Goal: Task Accomplishment & Management: Manage account settings

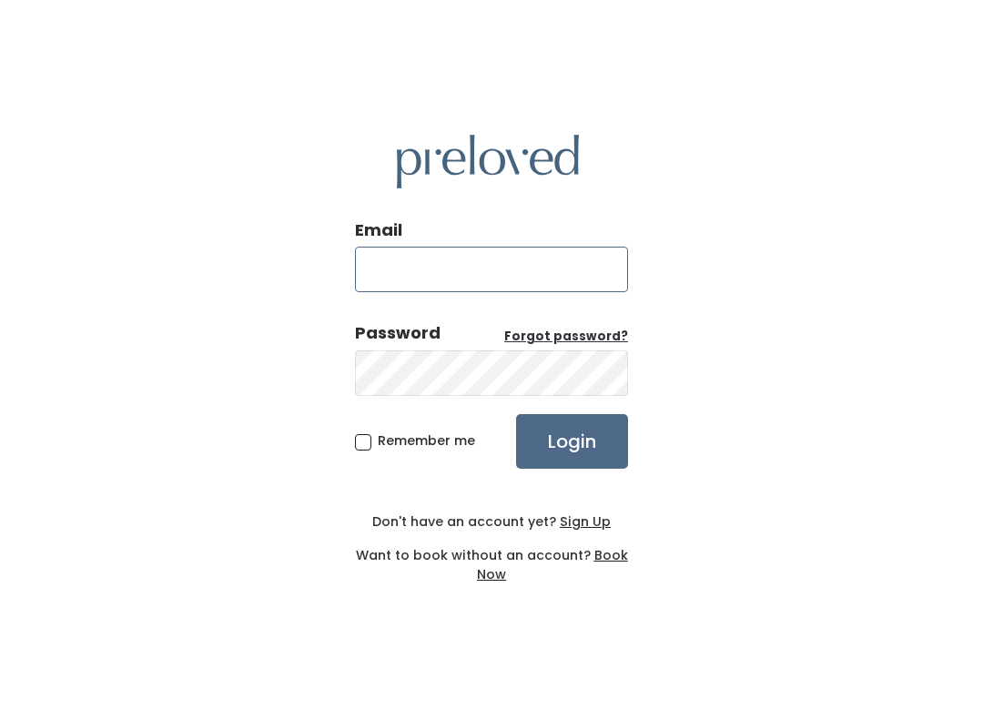
type input "spanishfork.store@preloved.love"
click at [572, 441] on input "Login" at bounding box center [572, 441] width 112 height 55
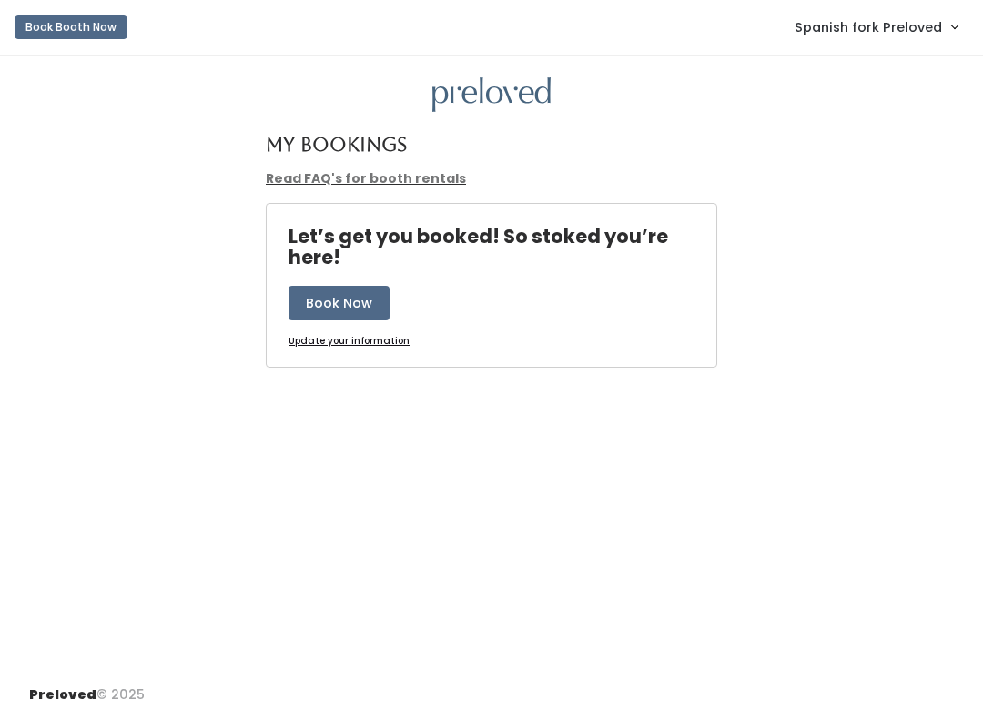
click at [847, 11] on link "Spanish fork Preloved" at bounding box center [875, 26] width 199 height 39
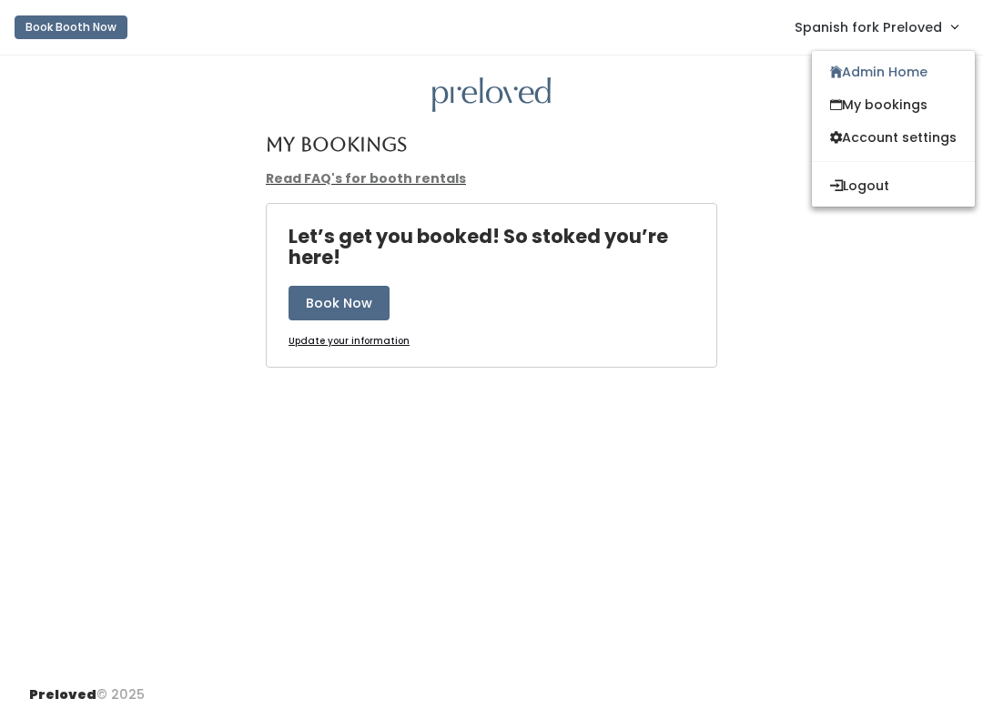
click at [894, 63] on link "Admin Home" at bounding box center [893, 72] width 163 height 33
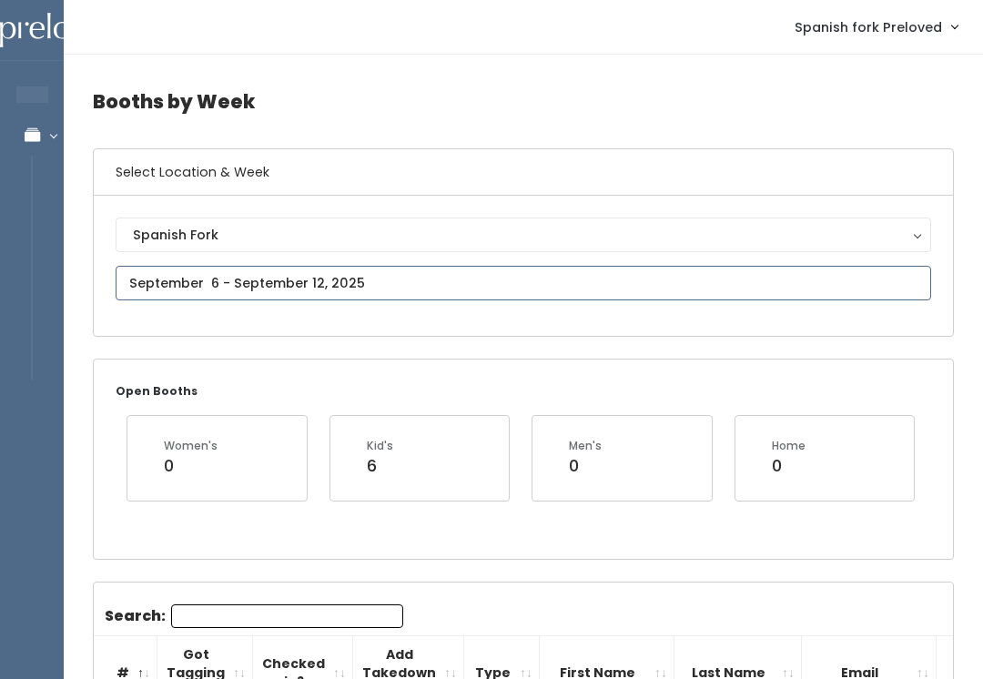
click at [558, 299] on input "text" at bounding box center [524, 283] width 816 height 35
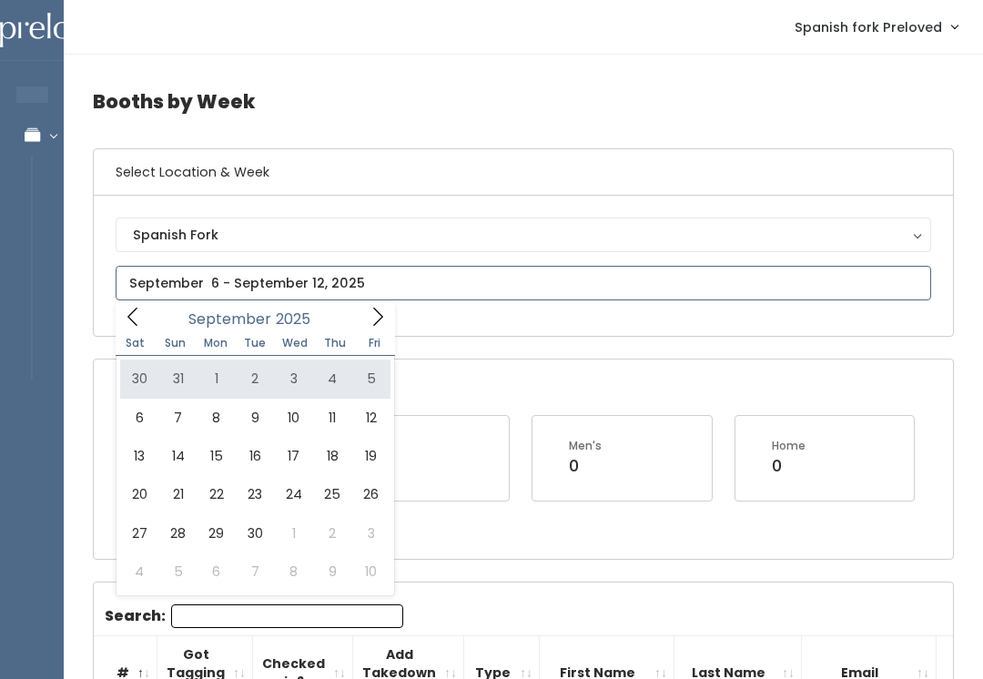
type input "August 30 to September 5"
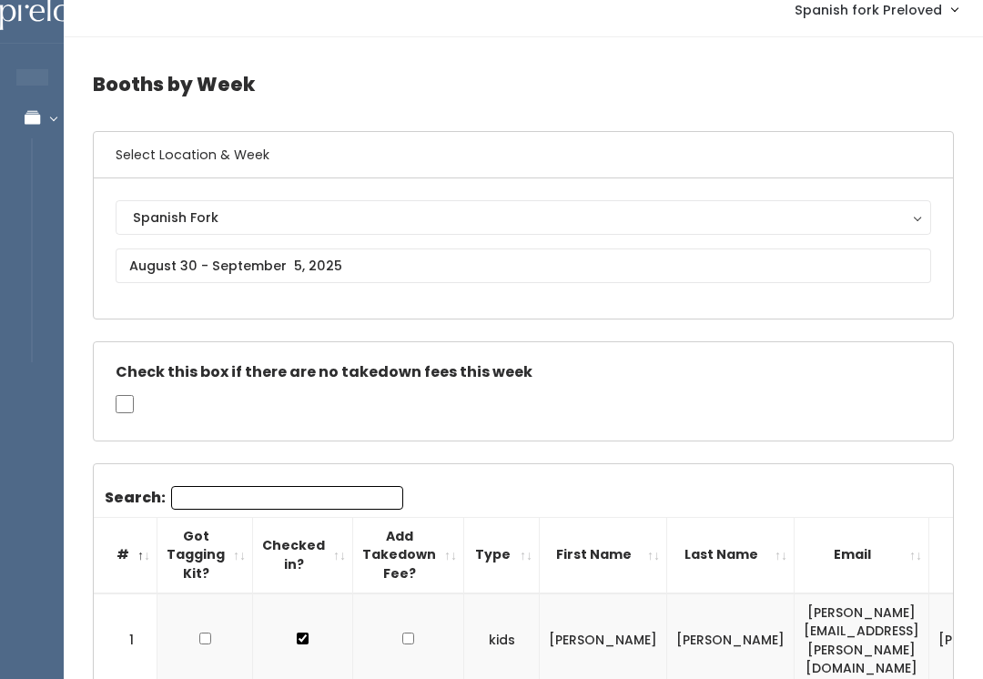
scroll to position [19, 0]
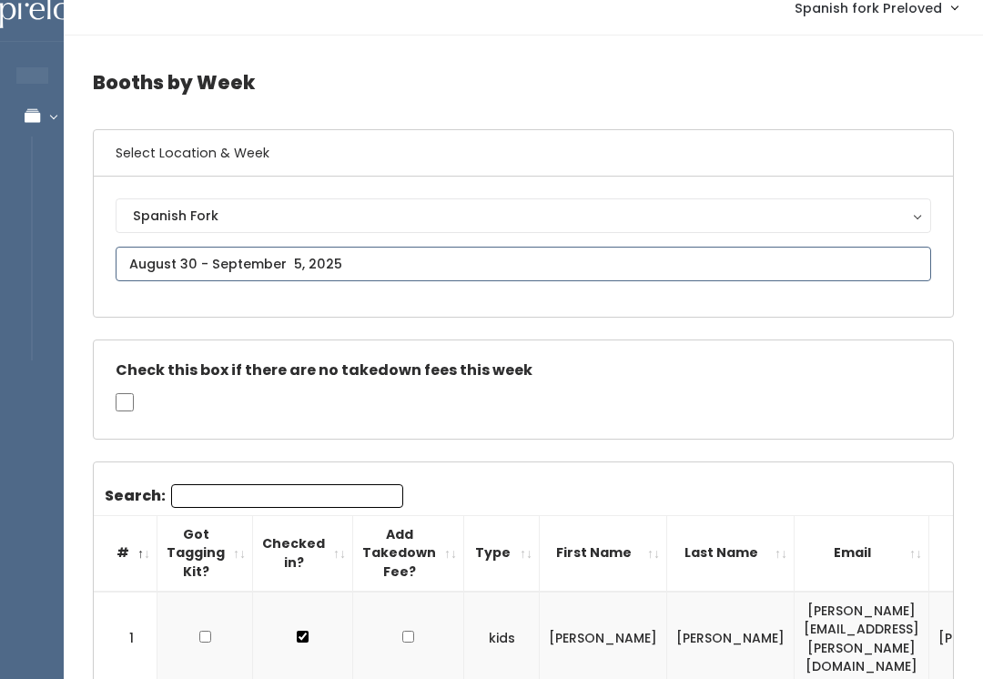
click at [303, 256] on input "text" at bounding box center [524, 264] width 816 height 35
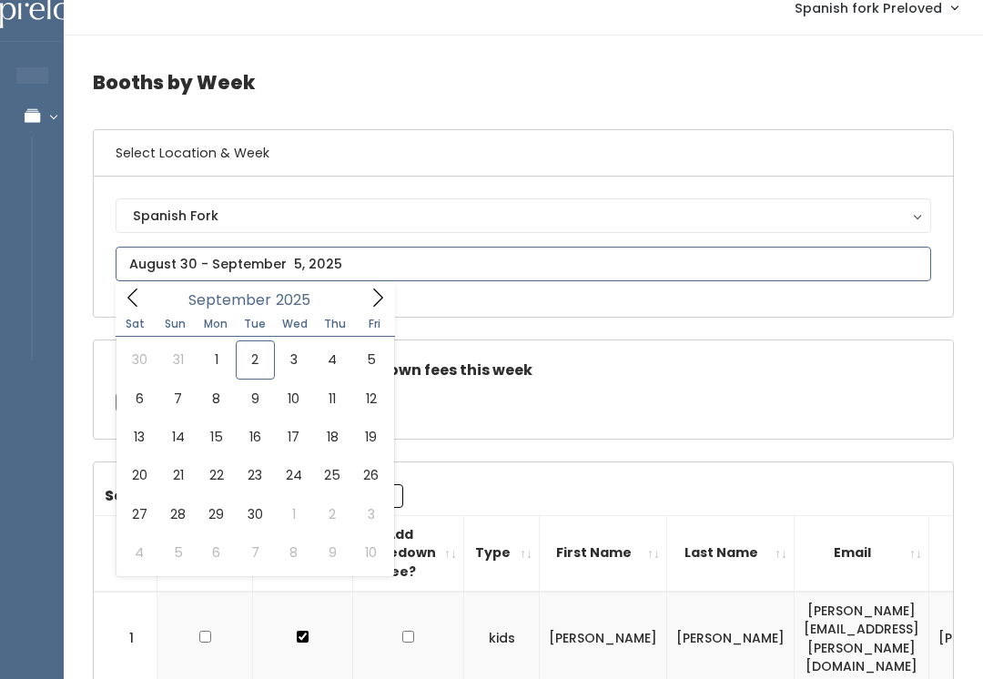
type input "August 30 to September 5"
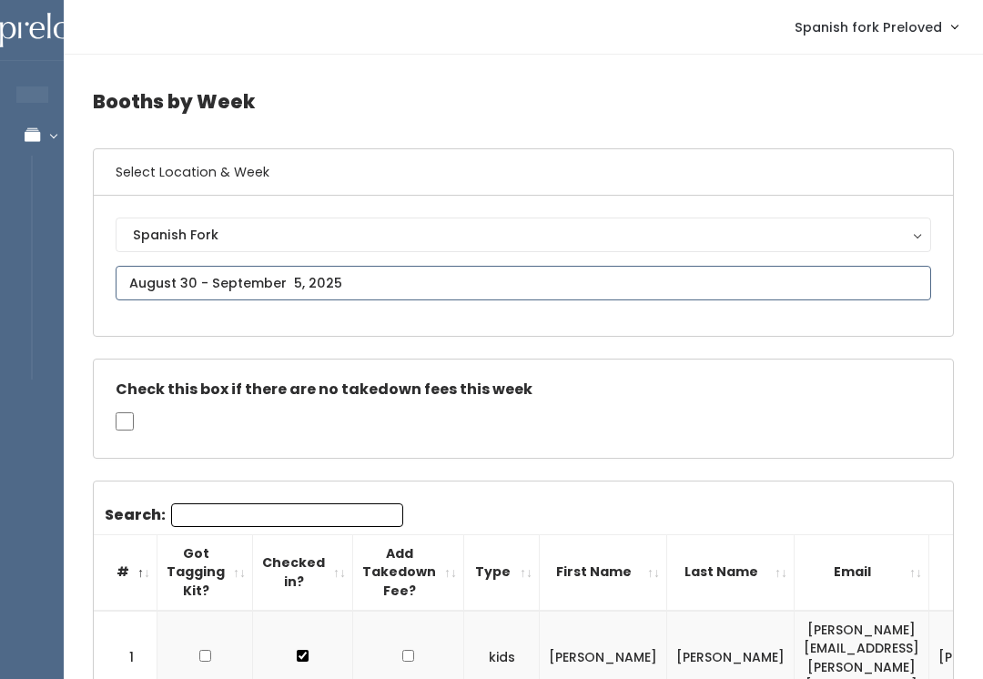
click at [313, 279] on input "text" at bounding box center [524, 283] width 816 height 35
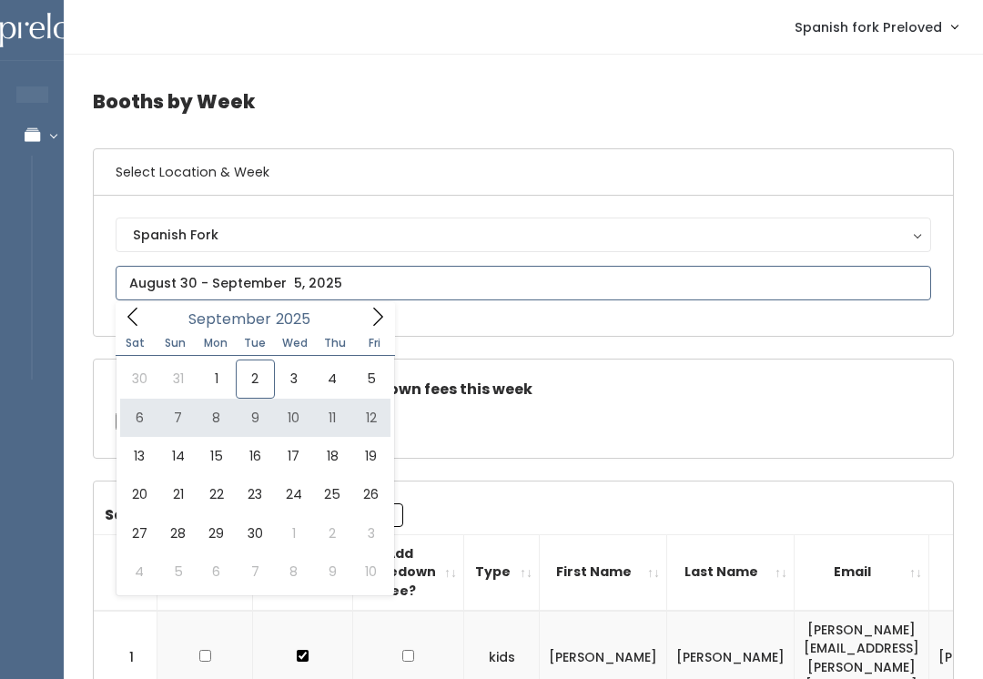
type input "September 6 to September 12"
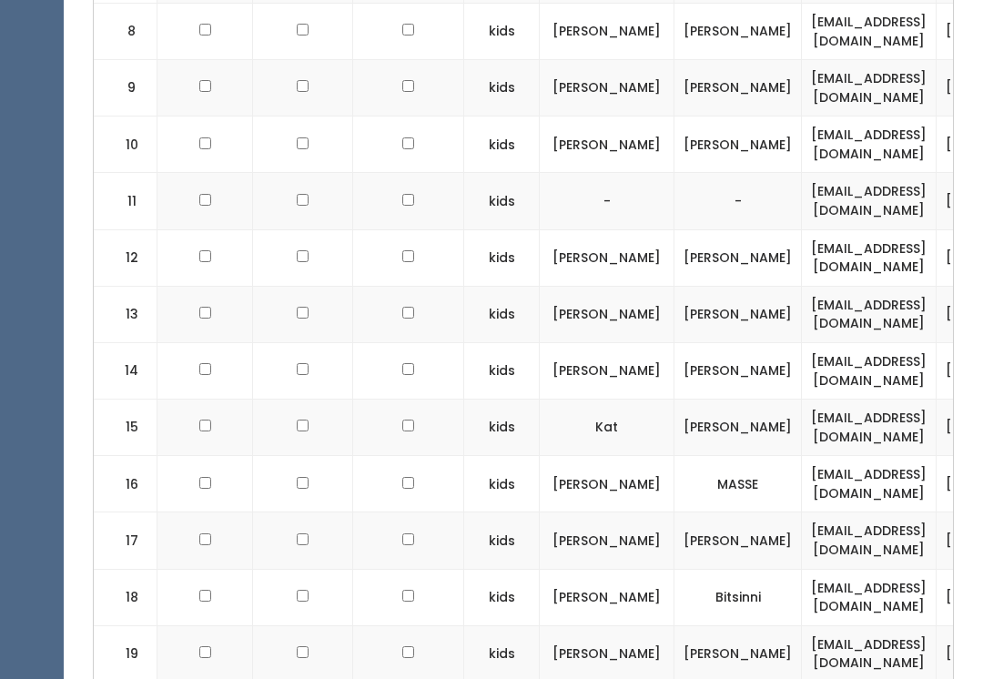
scroll to position [1121, 0]
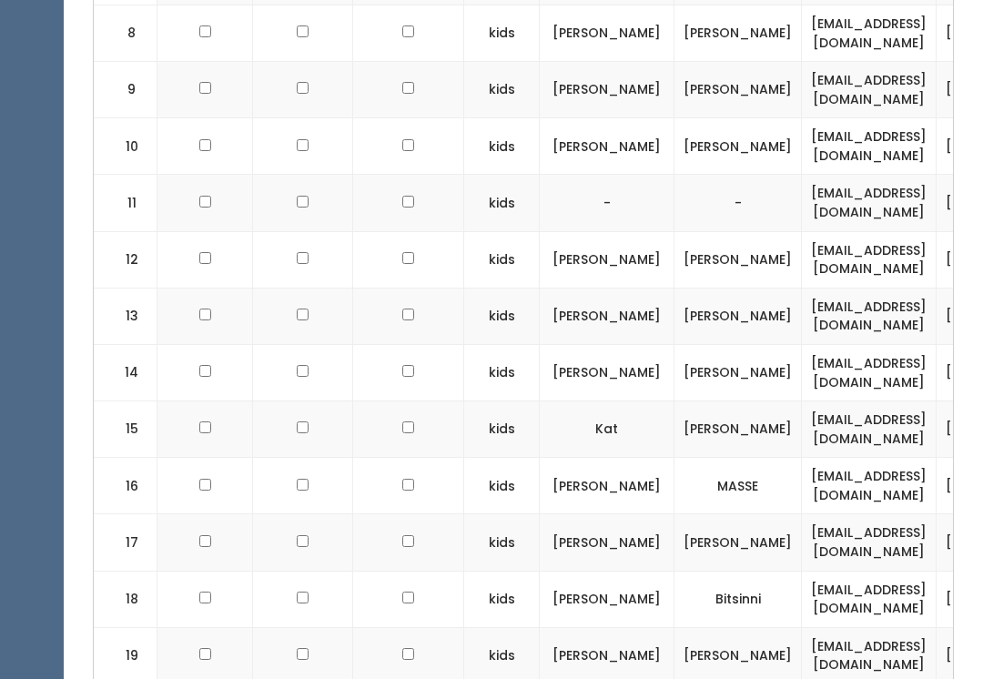
checkbox input "false"
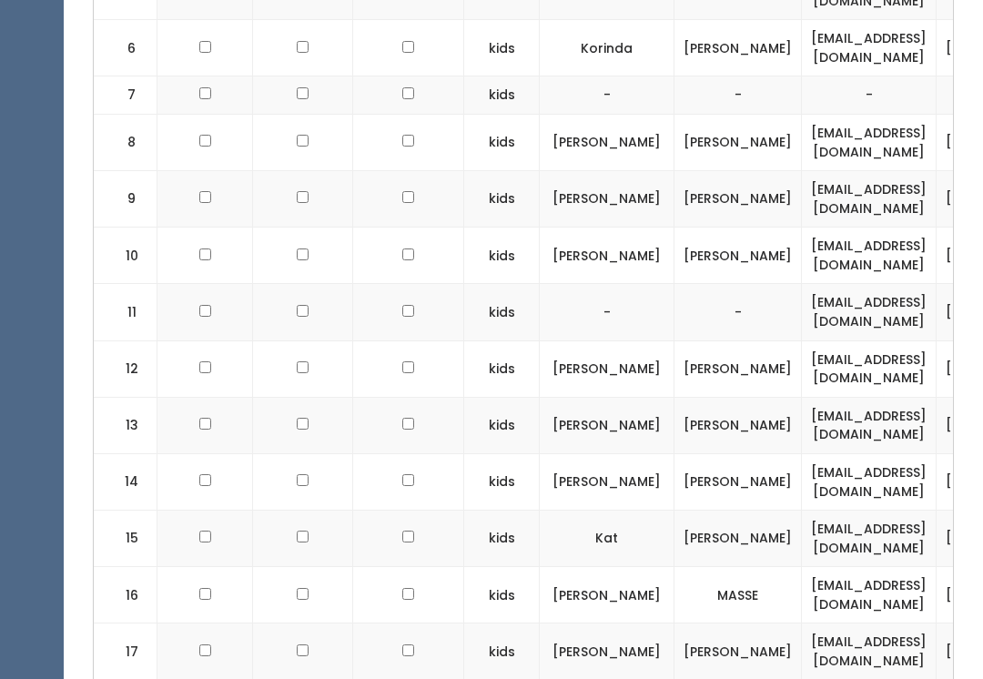
scroll to position [1101, 0]
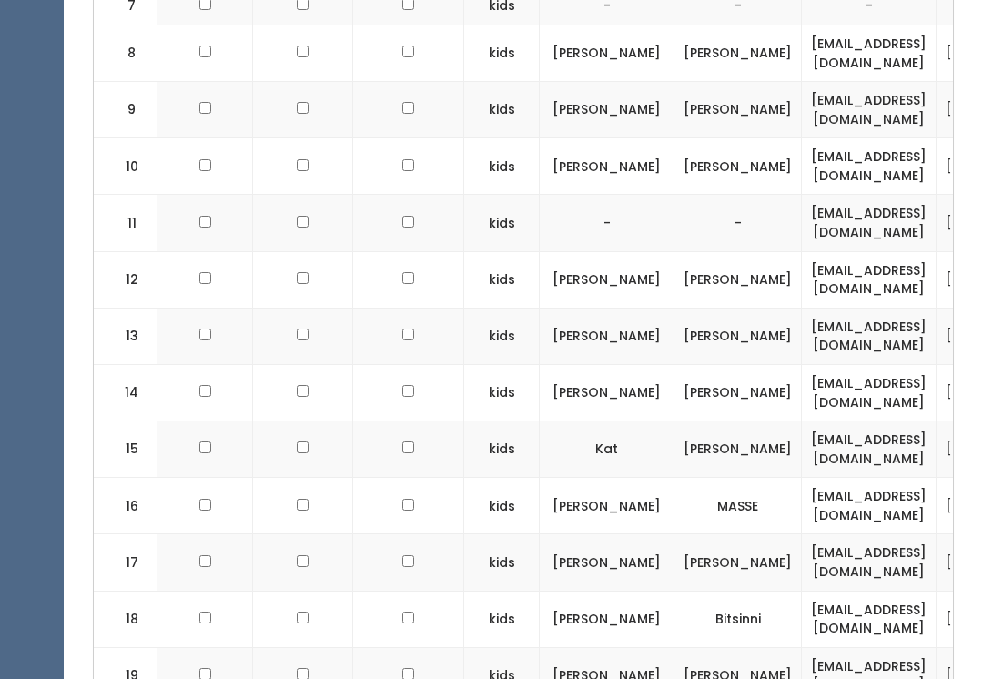
checkbox input "true"
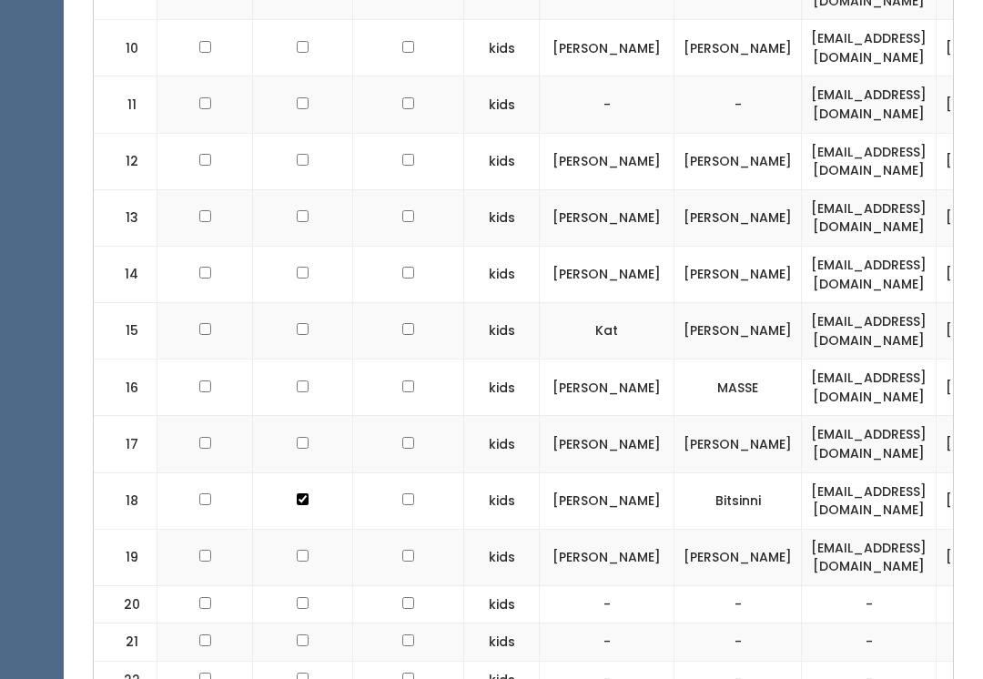
scroll to position [1260, 0]
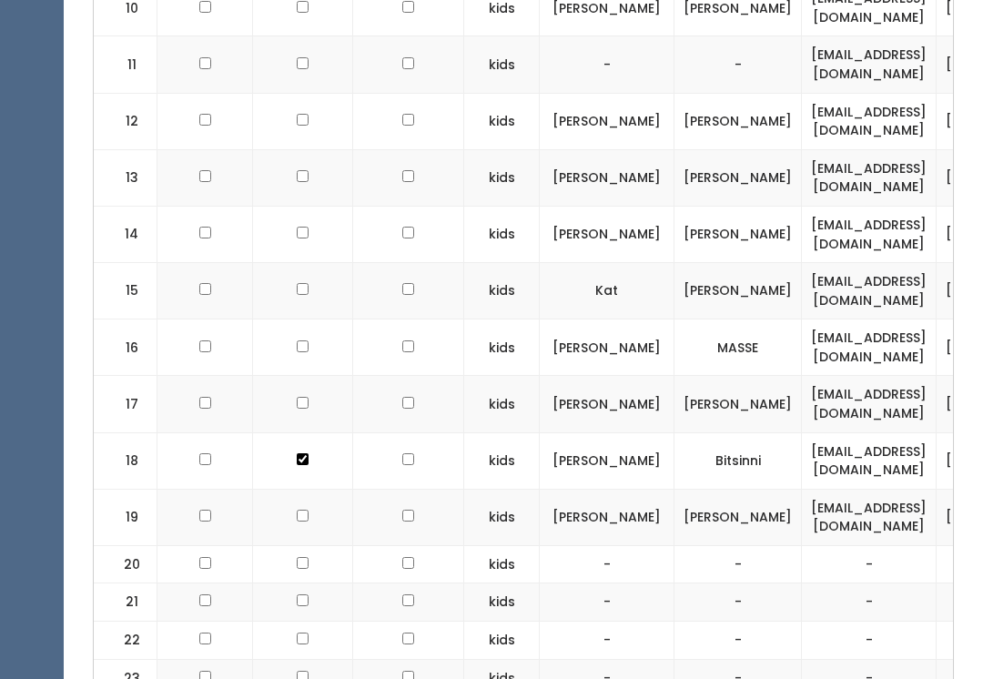
checkbox input "true"
checkbox input "false"
